Goal: Task Accomplishment & Management: Manage account settings

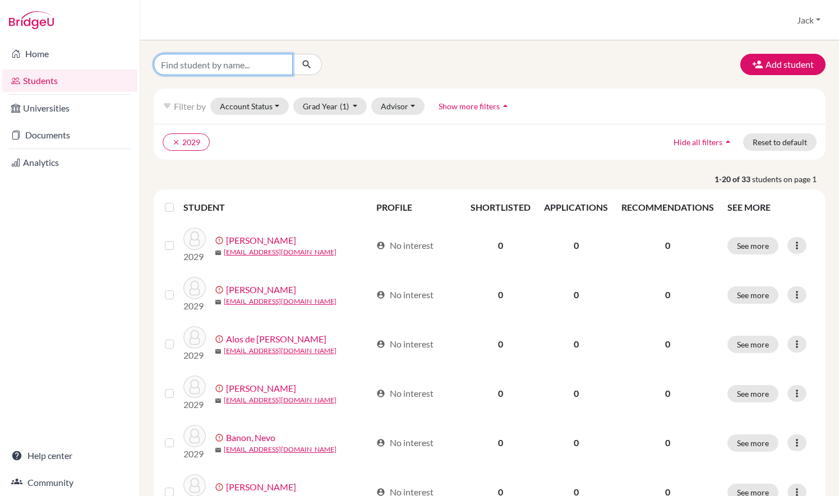
click at [256, 57] on input "Find student by name..." at bounding box center [223, 64] width 139 height 21
type input "ford"
click button "submit" at bounding box center [307, 64] width 30 height 21
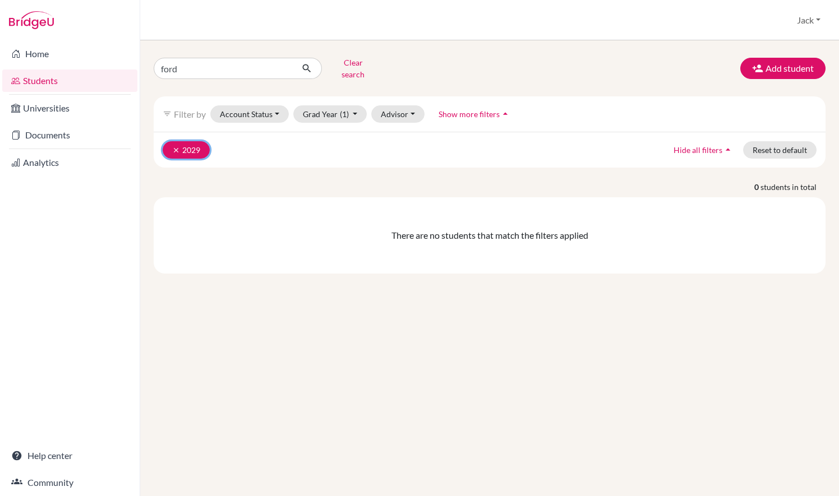
click at [168, 142] on button "clear 2029" at bounding box center [186, 149] width 47 height 17
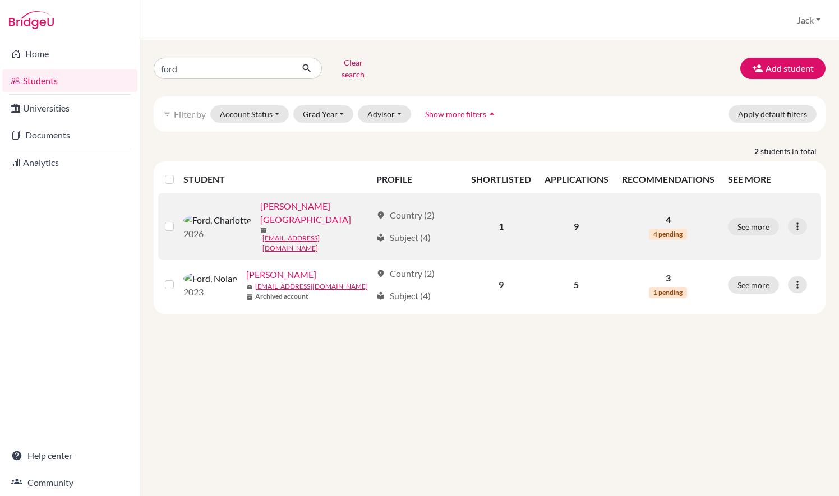
click at [260, 204] on link "[PERSON_NAME][GEOGRAPHIC_DATA]" at bounding box center [315, 213] width 111 height 27
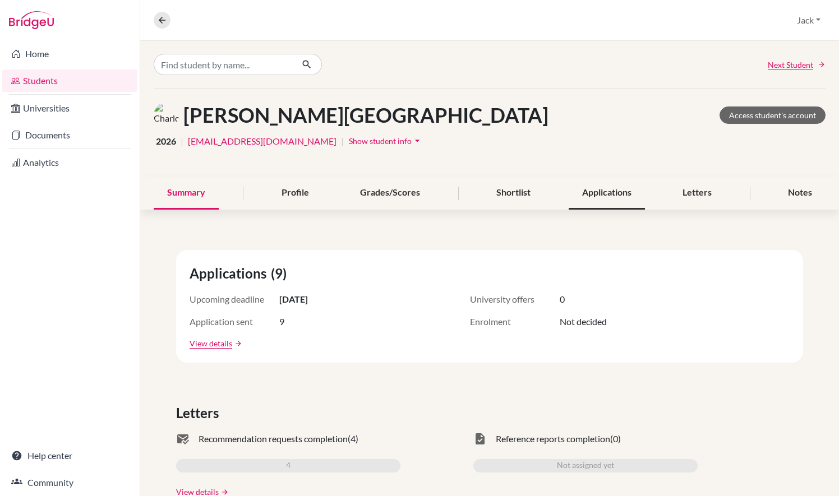
click at [606, 183] on div "Applications" at bounding box center [607, 193] width 76 height 33
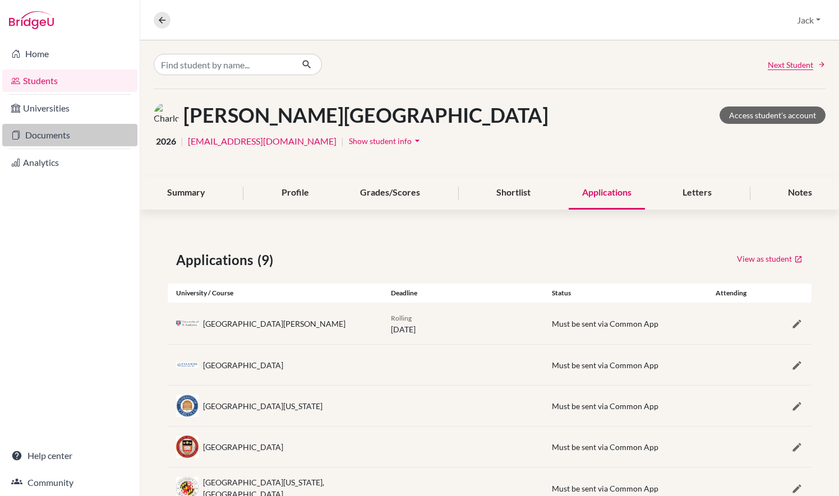
click at [59, 136] on link "Documents" at bounding box center [69, 135] width 135 height 22
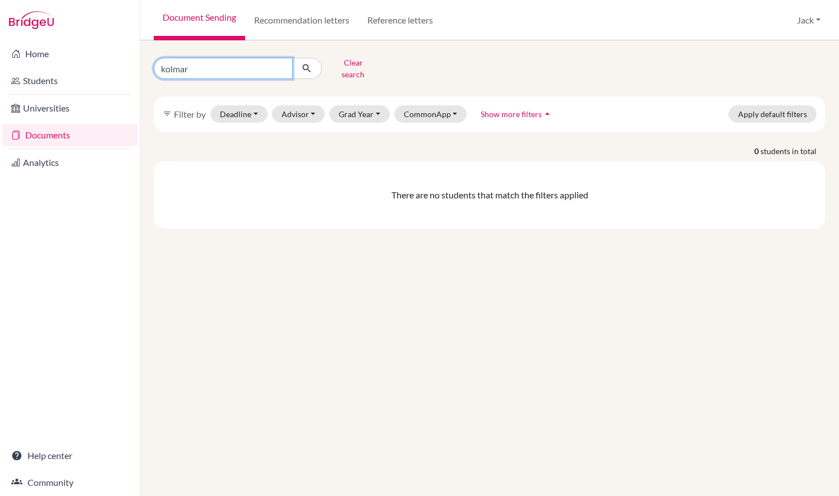
click at [280, 63] on input "kolmar" at bounding box center [223, 68] width 139 height 21
type input "ford"
click at [306, 66] on icon "submit" at bounding box center [306, 68] width 11 height 11
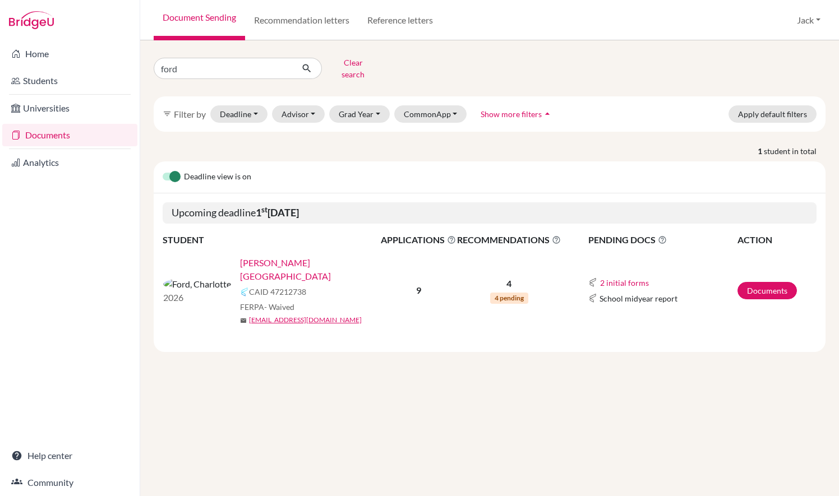
click at [240, 256] on link "[PERSON_NAME][GEOGRAPHIC_DATA]" at bounding box center [314, 269] width 148 height 27
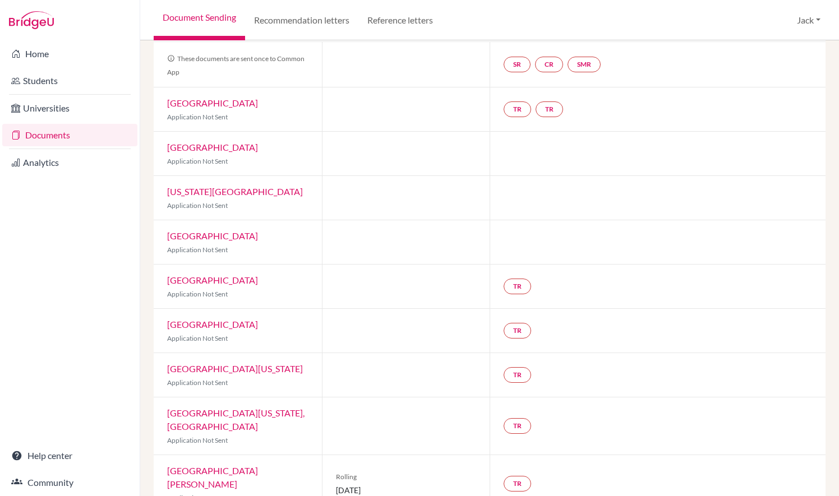
scroll to position [96, 0]
click at [208, 98] on link "Boston College" at bounding box center [212, 102] width 91 height 11
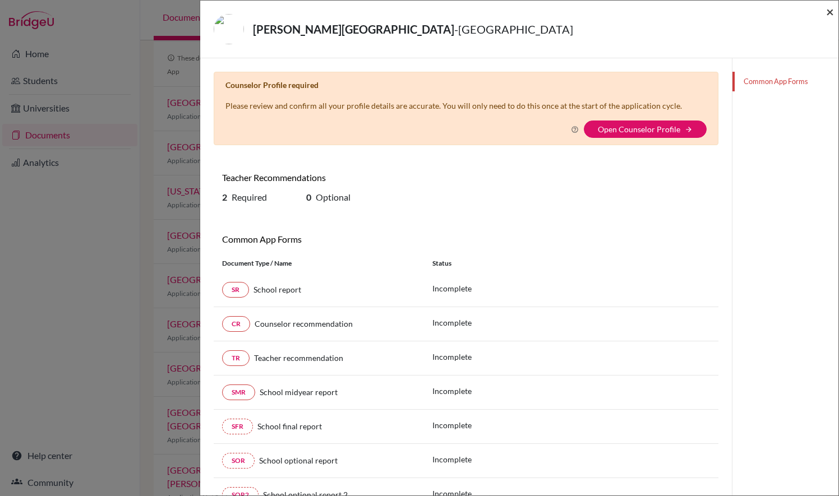
click at [834, 14] on span "×" at bounding box center [830, 11] width 8 height 16
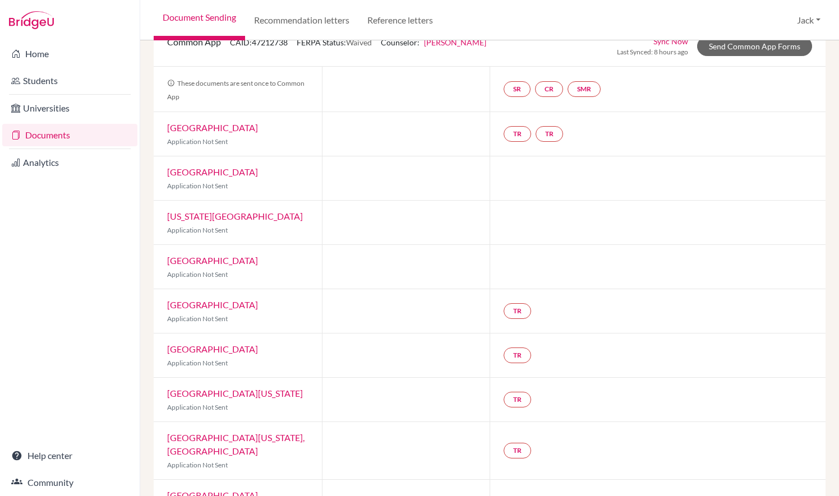
scroll to position [73, 0]
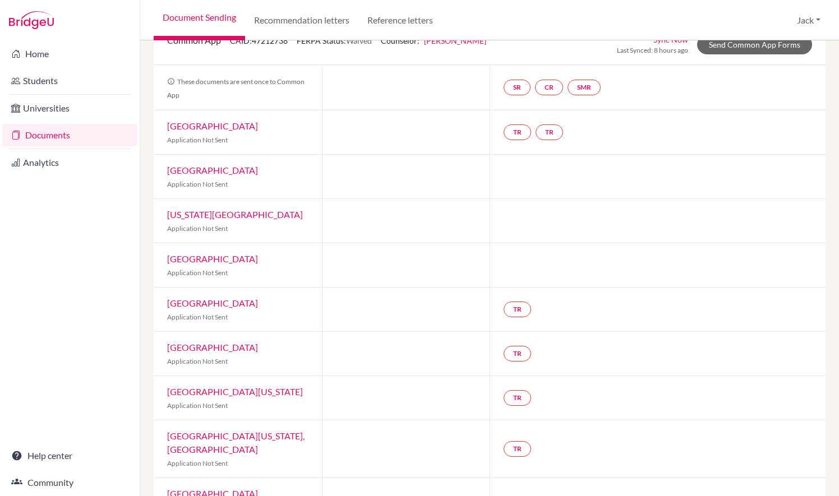
click at [206, 172] on link "[GEOGRAPHIC_DATA]" at bounding box center [212, 170] width 91 height 11
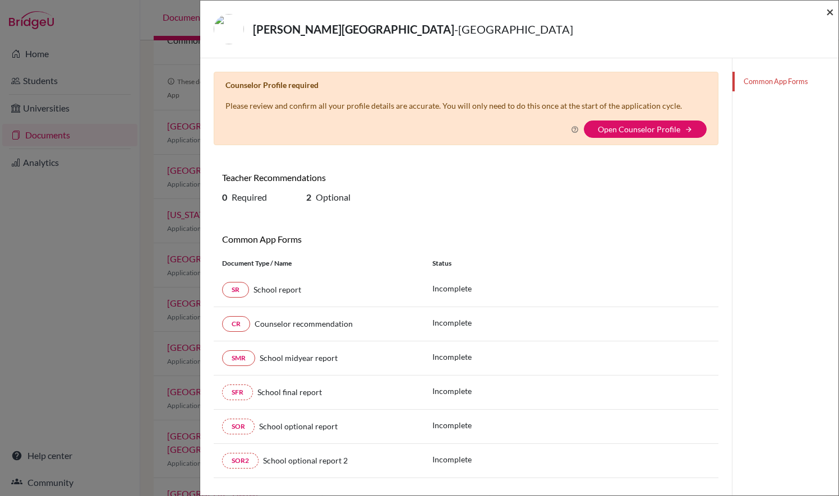
click at [829, 11] on span "×" at bounding box center [830, 11] width 8 height 16
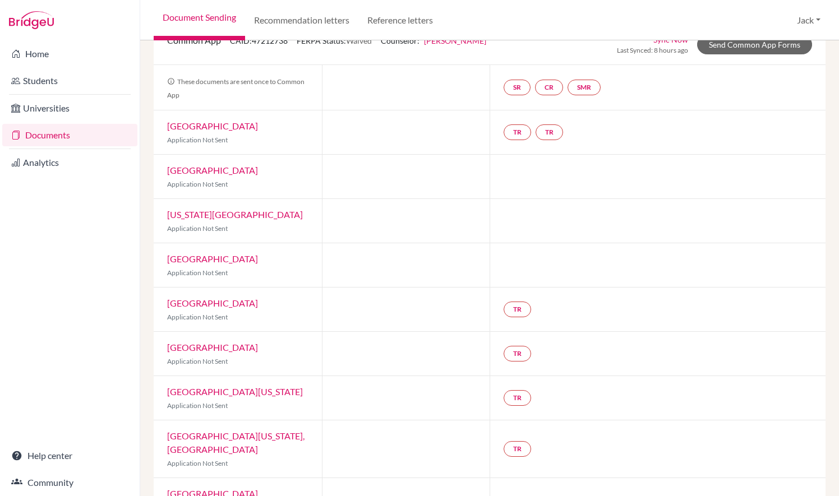
click at [207, 219] on div "New York University Application Not Sent" at bounding box center [238, 221] width 168 height 44
click at [204, 212] on link "New York University" at bounding box center [235, 214] width 136 height 11
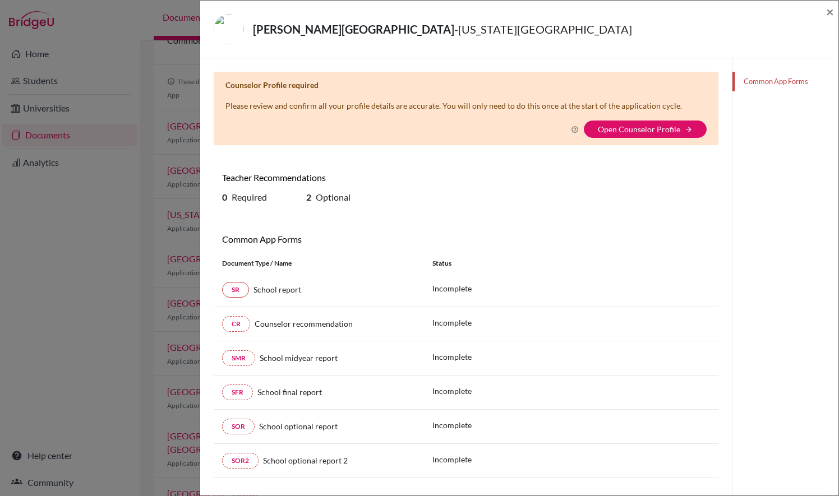
click at [825, 15] on div "Ford, Charlotte - New York University ×" at bounding box center [519, 29] width 629 height 48
click at [826, 15] on span "×" at bounding box center [830, 11] width 8 height 16
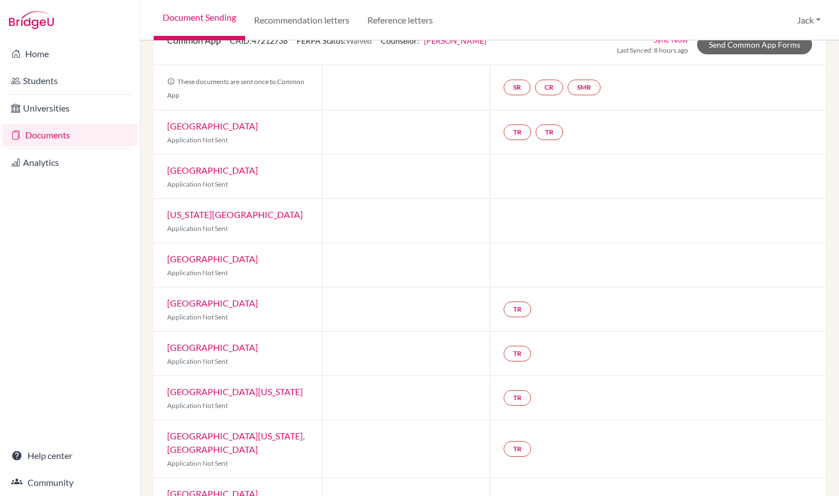
click at [212, 255] on link "Providence College" at bounding box center [212, 259] width 91 height 11
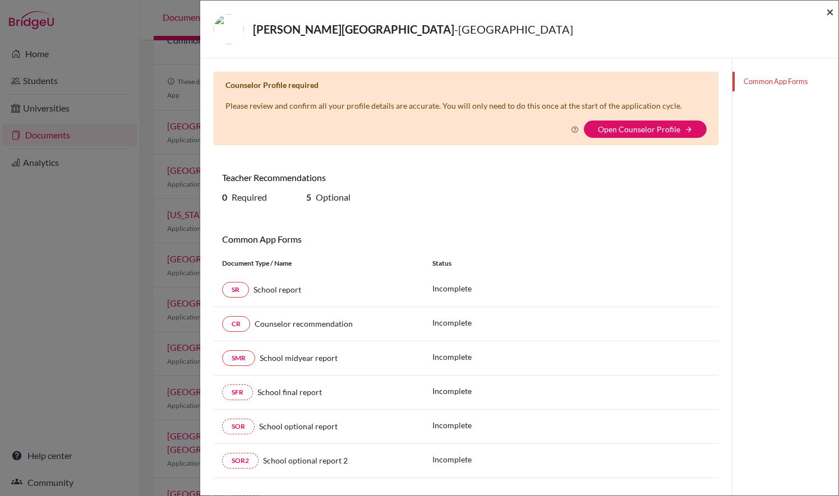
click at [829, 13] on span "×" at bounding box center [830, 11] width 8 height 16
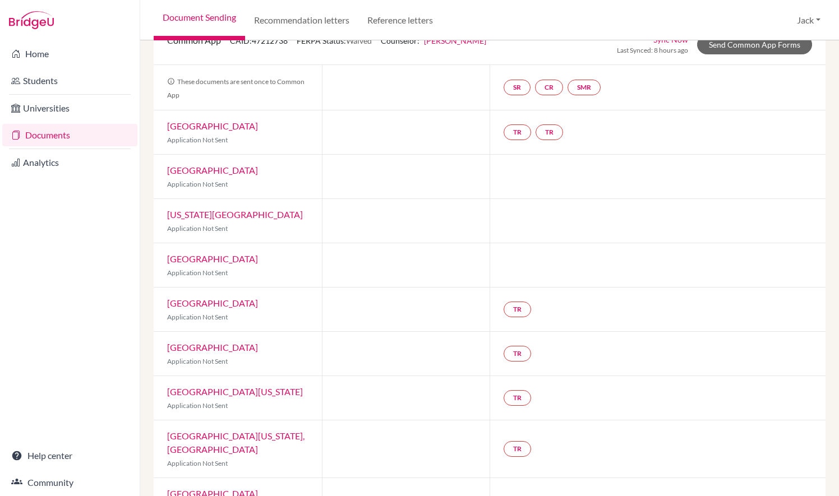
click at [185, 300] on link "Tufts University" at bounding box center [212, 303] width 91 height 11
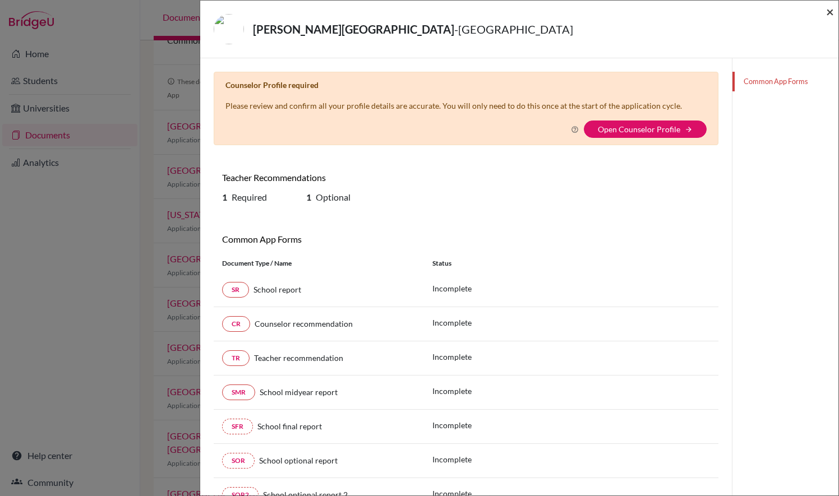
click at [826, 11] on span "×" at bounding box center [830, 11] width 8 height 16
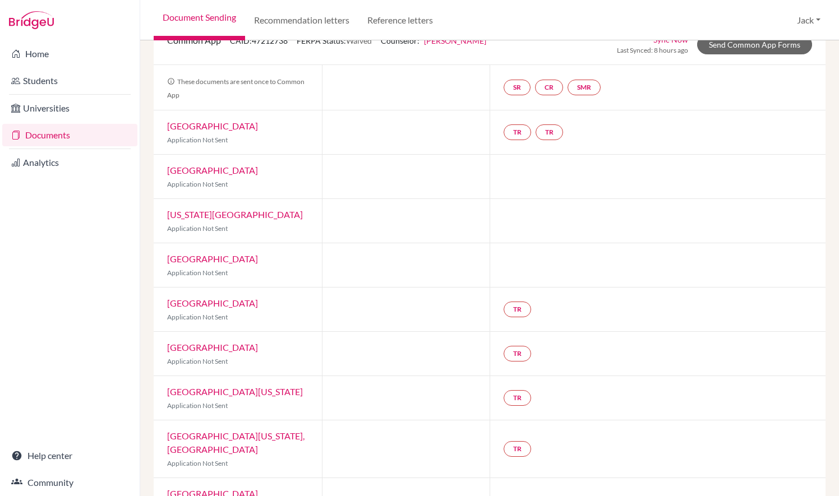
click at [222, 347] on link "[GEOGRAPHIC_DATA]" at bounding box center [212, 347] width 91 height 11
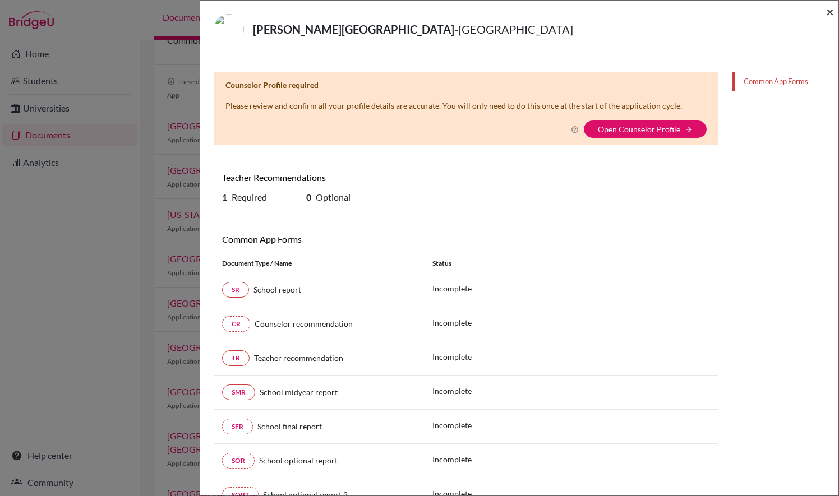
click at [829, 7] on span "×" at bounding box center [830, 11] width 8 height 16
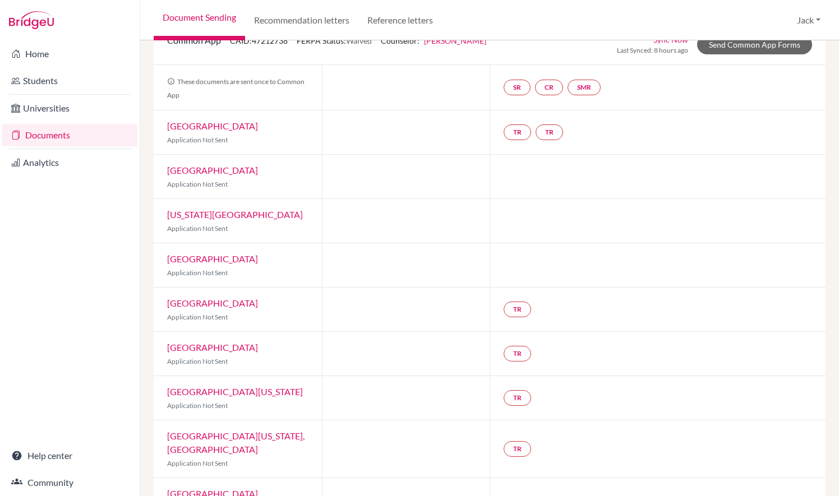
click at [219, 387] on link "[GEOGRAPHIC_DATA][US_STATE]" at bounding box center [235, 392] width 136 height 11
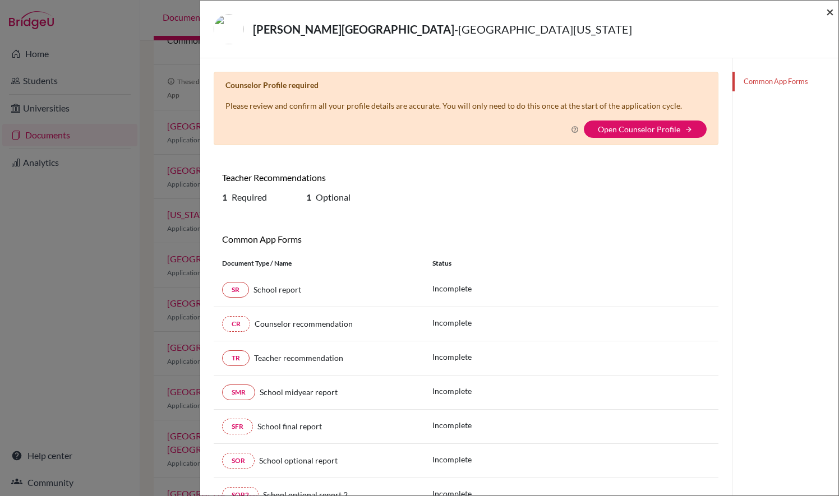
click at [827, 10] on span "×" at bounding box center [830, 11] width 8 height 16
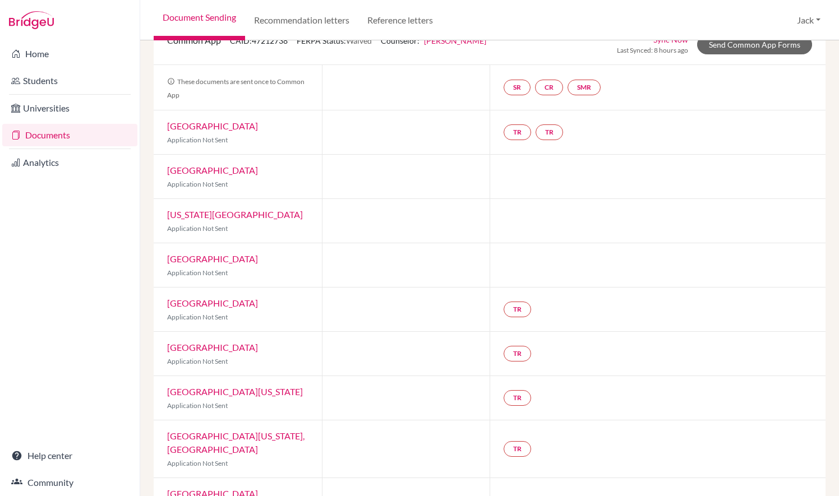
click at [231, 434] on link "[GEOGRAPHIC_DATA][US_STATE], [GEOGRAPHIC_DATA]" at bounding box center [235, 443] width 137 height 24
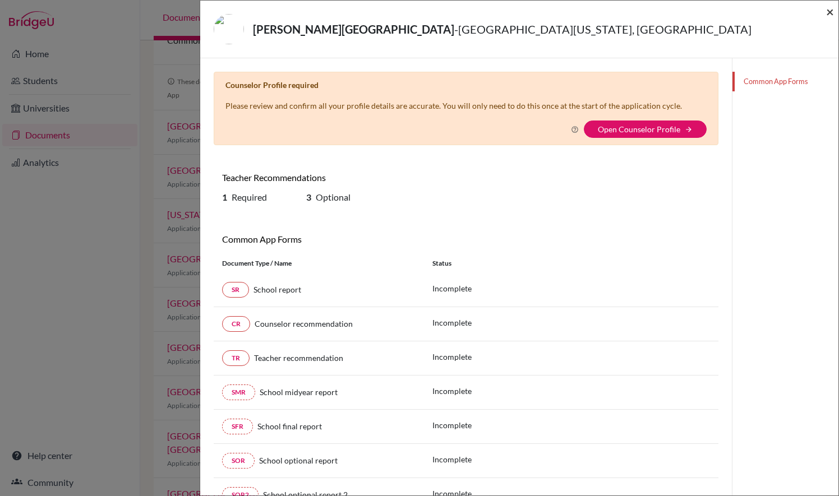
click at [832, 11] on span "×" at bounding box center [830, 11] width 8 height 16
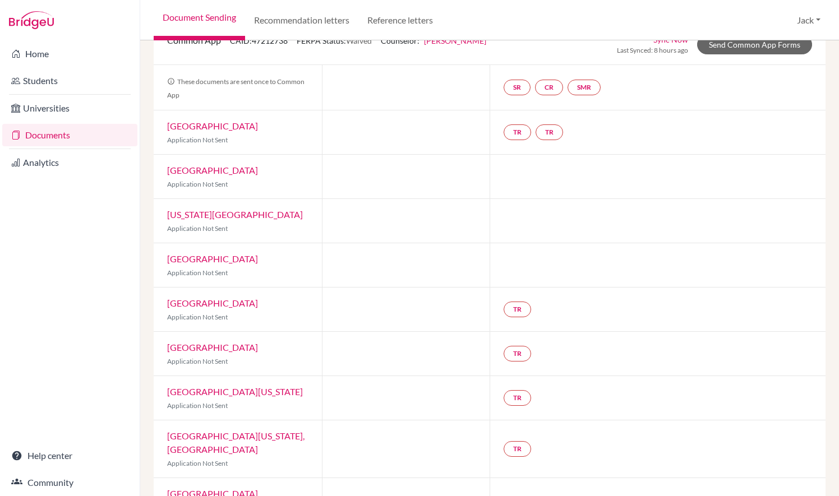
scroll to position [110, 0]
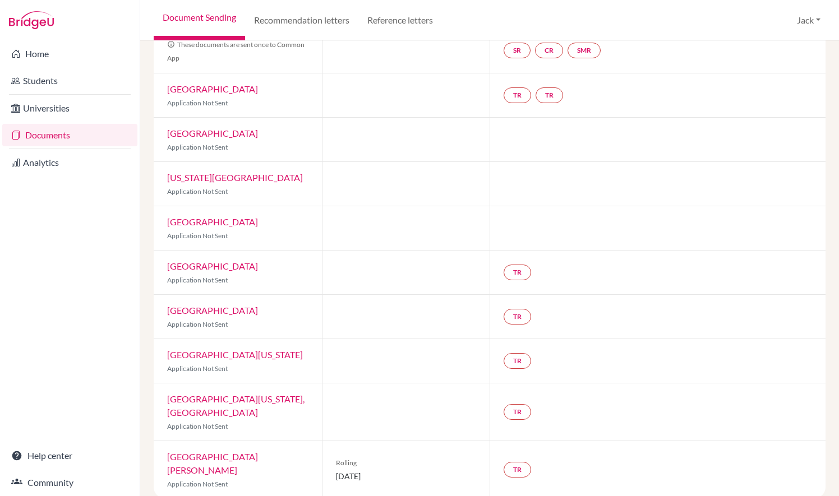
click at [247, 397] on link "[GEOGRAPHIC_DATA][US_STATE], [GEOGRAPHIC_DATA]" at bounding box center [235, 406] width 137 height 24
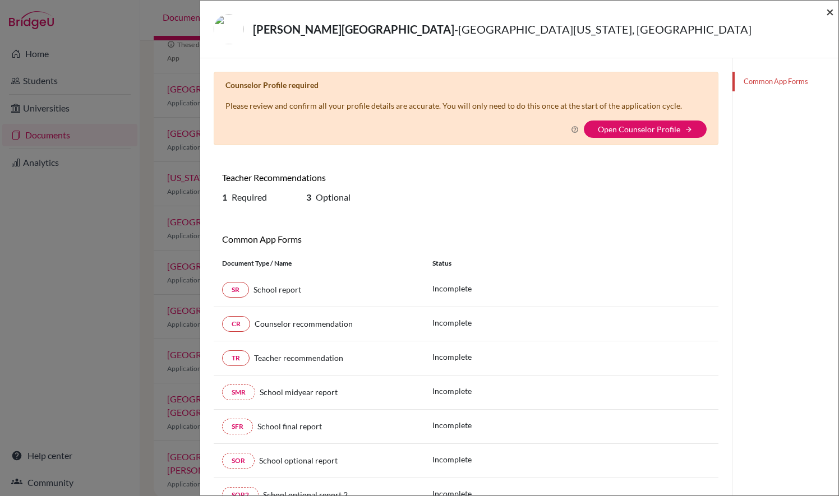
click at [828, 18] on span "×" at bounding box center [830, 11] width 8 height 16
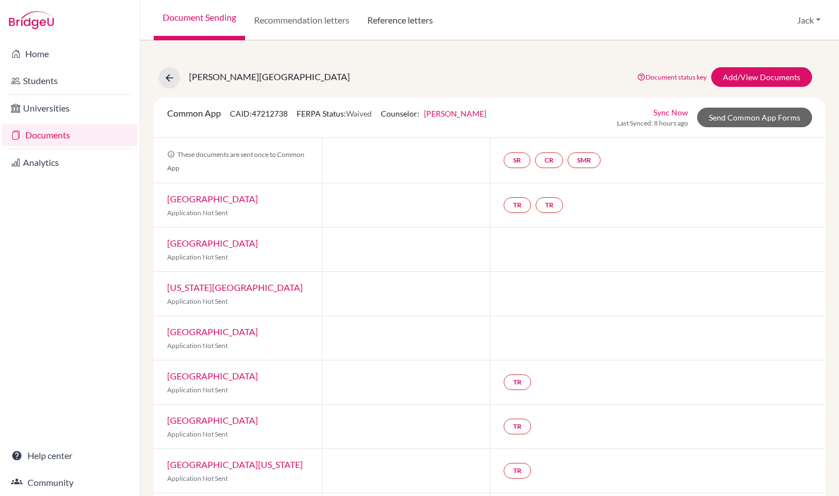
click at [396, 24] on link "Reference letters" at bounding box center [400, 20] width 84 height 40
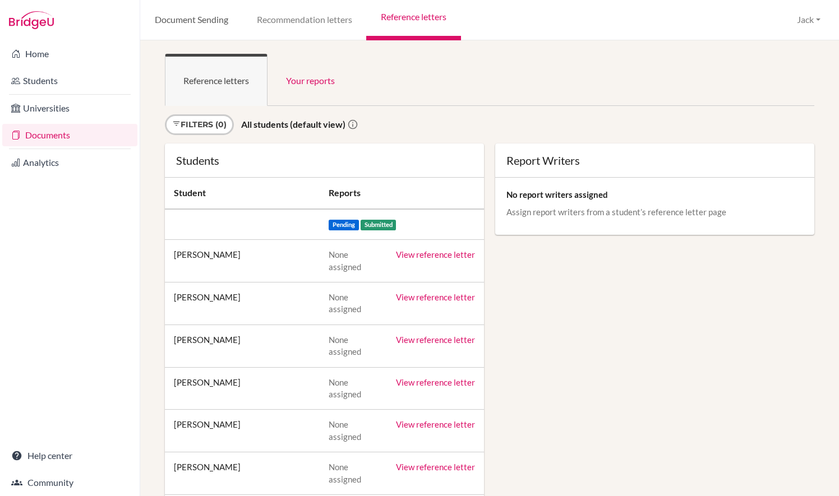
click at [201, 7] on link "Document Sending" at bounding box center [191, 20] width 102 height 40
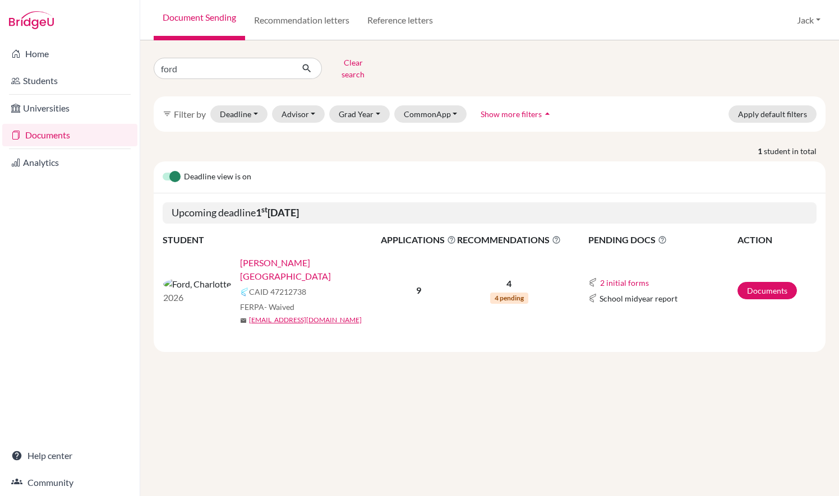
click at [240, 256] on link "[PERSON_NAME][GEOGRAPHIC_DATA]" at bounding box center [314, 269] width 148 height 27
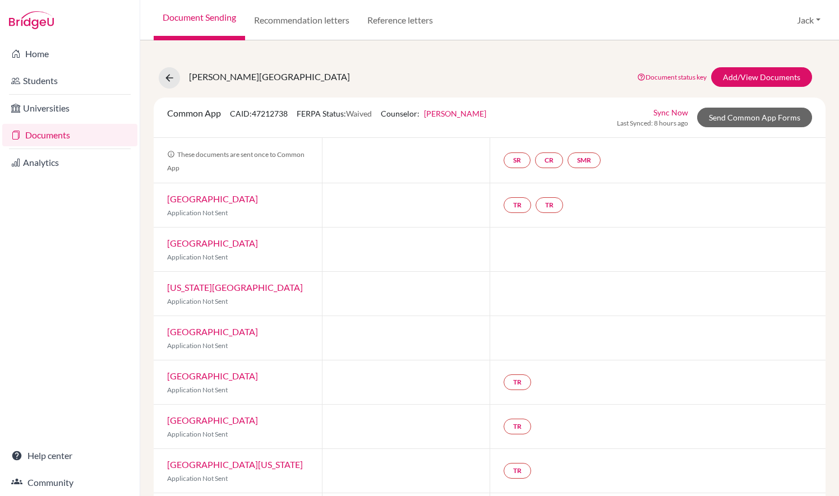
click at [217, 469] on div "[GEOGRAPHIC_DATA][US_STATE] Application Not Sent" at bounding box center [238, 471] width 168 height 44
click at [219, 466] on link "[GEOGRAPHIC_DATA][US_STATE]" at bounding box center [235, 464] width 136 height 11
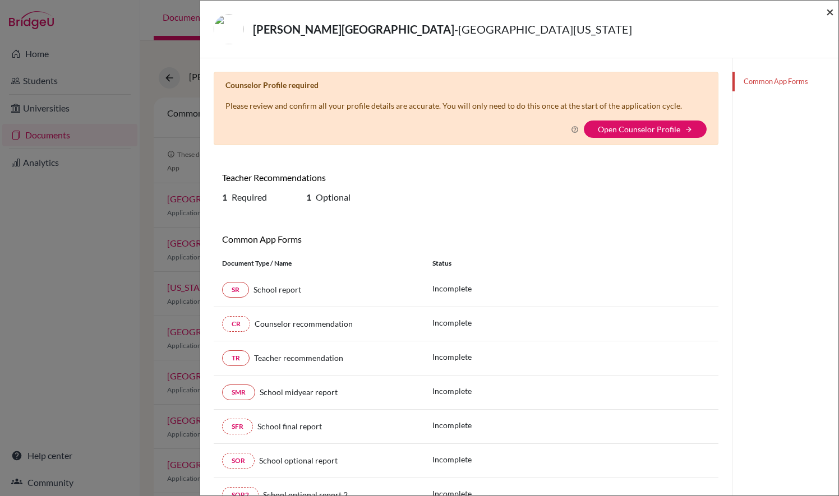
click at [829, 10] on span "×" at bounding box center [830, 11] width 8 height 16
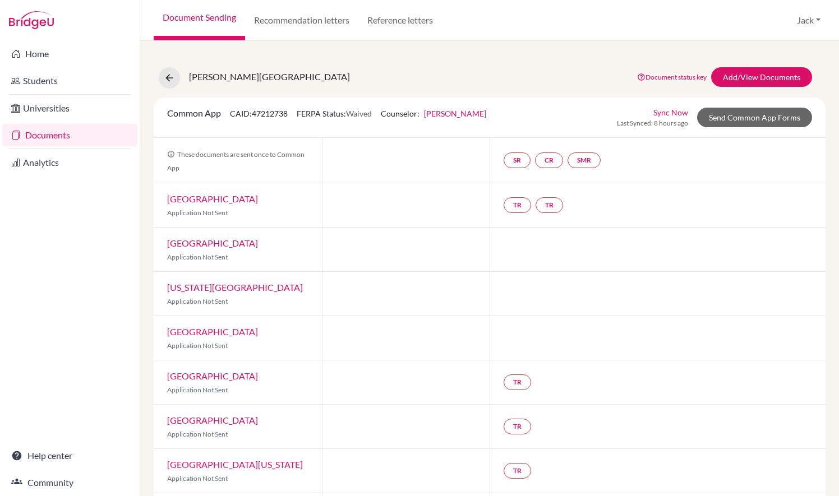
scroll to position [110, 0]
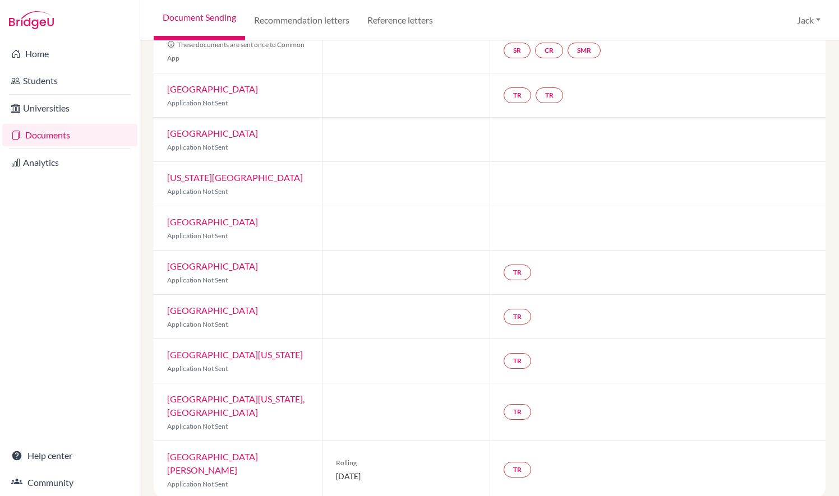
click at [234, 395] on link "[GEOGRAPHIC_DATA][US_STATE], [GEOGRAPHIC_DATA]" at bounding box center [235, 406] width 137 height 24
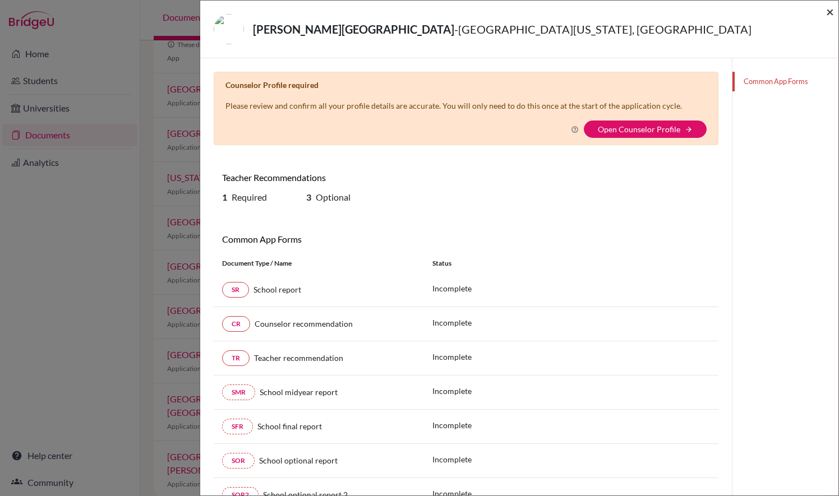
click at [829, 12] on span "×" at bounding box center [830, 11] width 8 height 16
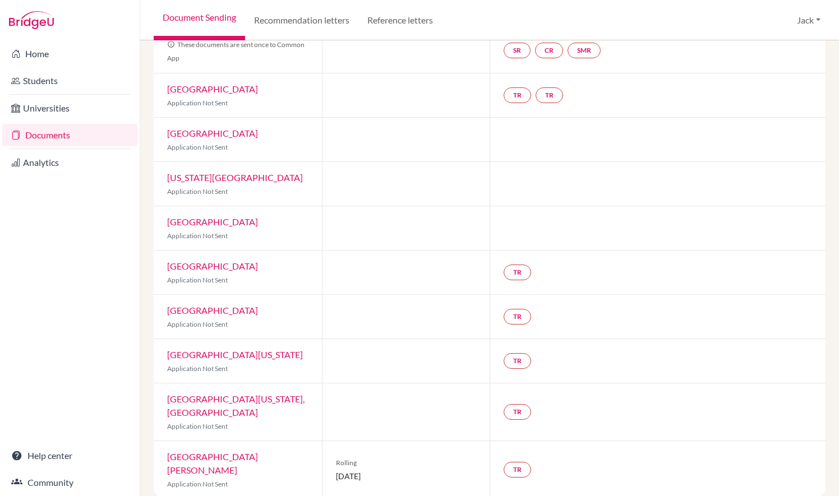
click at [209, 268] on link "[GEOGRAPHIC_DATA]" at bounding box center [212, 266] width 91 height 11
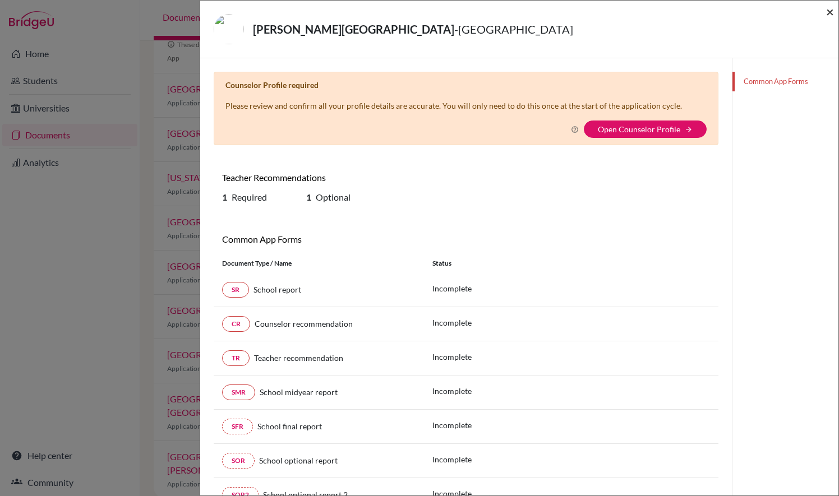
click at [833, 10] on span "×" at bounding box center [830, 11] width 8 height 16
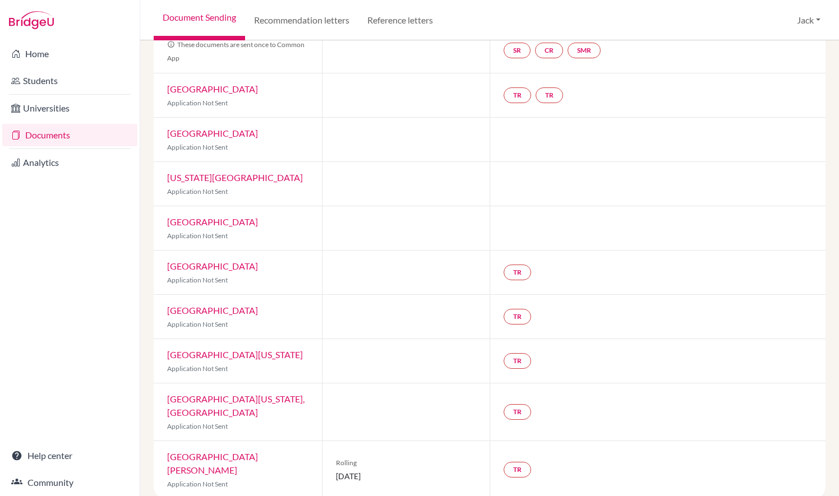
click at [210, 218] on link "[GEOGRAPHIC_DATA]" at bounding box center [212, 222] width 91 height 11
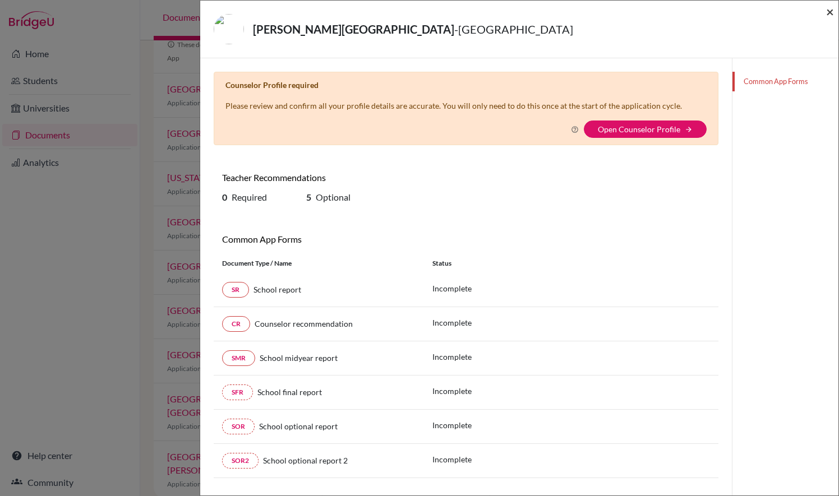
click at [828, 15] on span "×" at bounding box center [830, 11] width 8 height 16
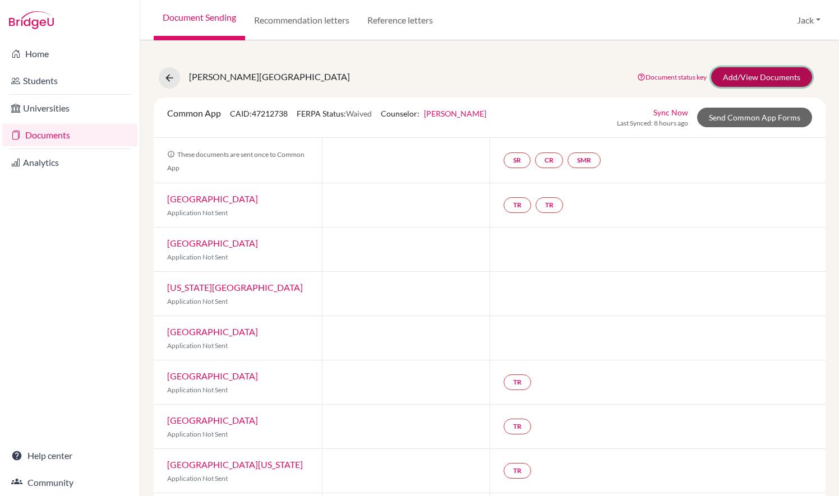
click at [758, 77] on link "Add/View Documents" at bounding box center [761, 77] width 101 height 20
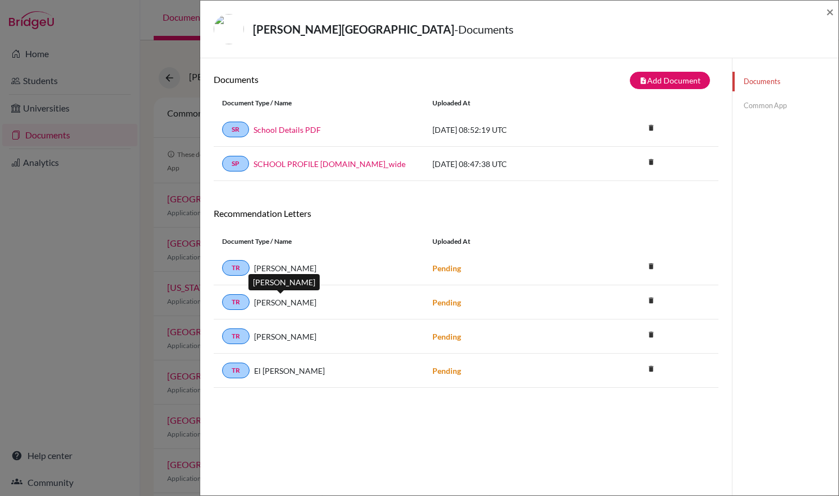
click at [279, 298] on span "[PERSON_NAME]" at bounding box center [285, 303] width 62 height 12
click at [644, 330] on icon "delete" at bounding box center [651, 334] width 17 height 17
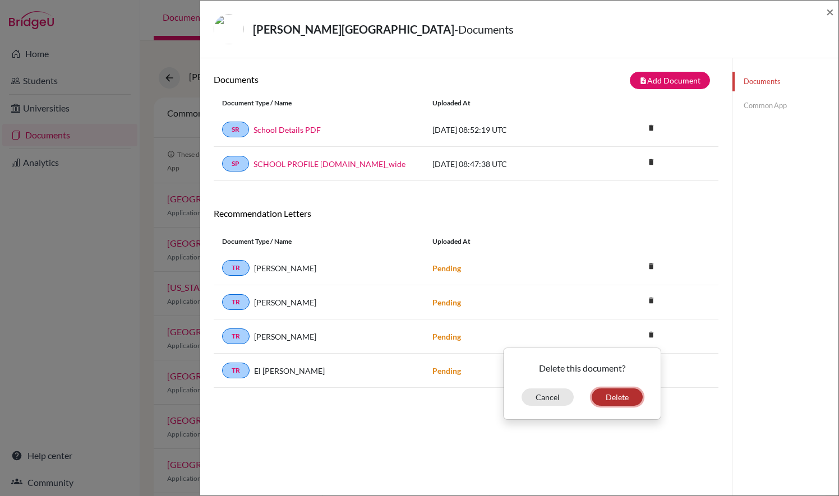
click at [595, 397] on button "Delete" at bounding box center [617, 397] width 51 height 17
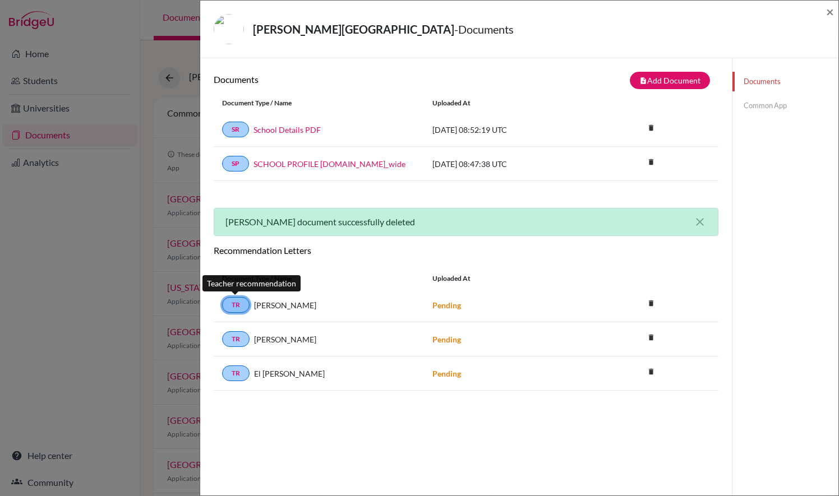
click at [238, 305] on link "TR" at bounding box center [235, 305] width 27 height 16
click at [240, 302] on link "TR" at bounding box center [235, 305] width 27 height 16
click at [750, 114] on link "Common App" at bounding box center [786, 106] width 106 height 20
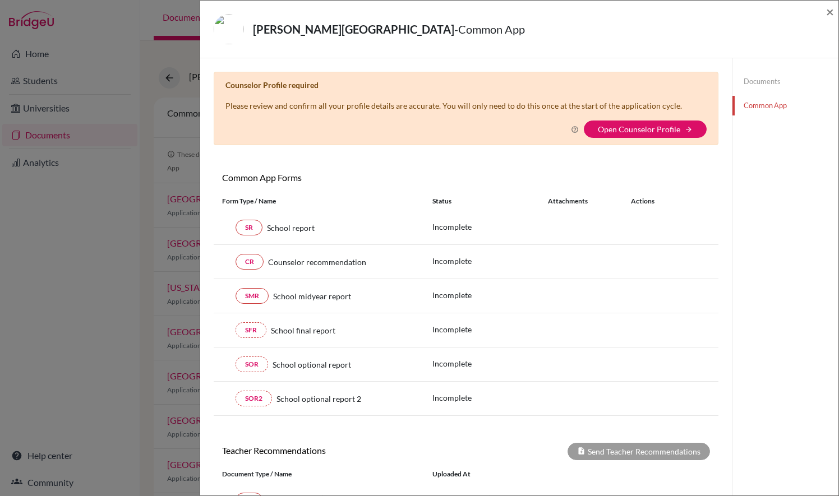
scroll to position [1, 0]
click at [831, 17] on span "×" at bounding box center [830, 11] width 8 height 16
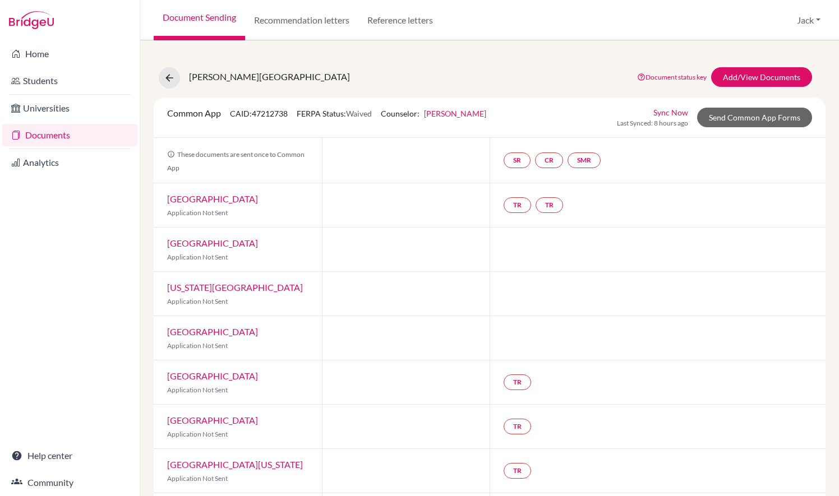
click at [201, 199] on link "[GEOGRAPHIC_DATA]" at bounding box center [212, 199] width 91 height 11
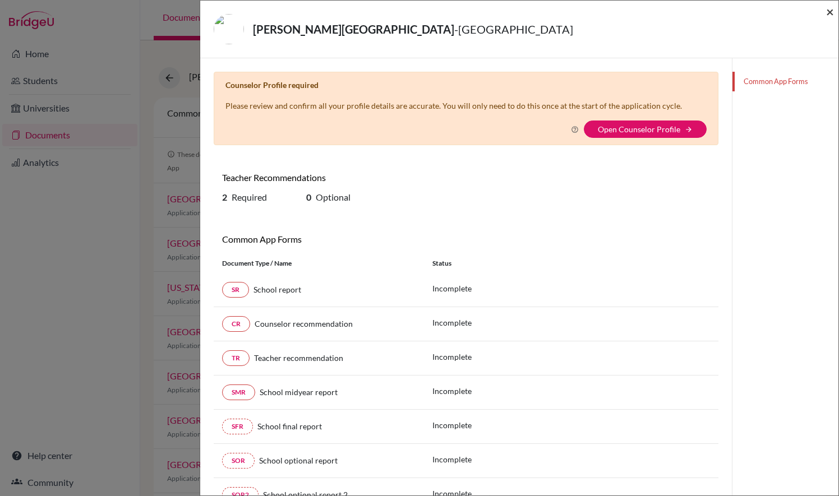
click at [826, 9] on span "×" at bounding box center [830, 11] width 8 height 16
